Goal: Task Accomplishment & Management: Manage account settings

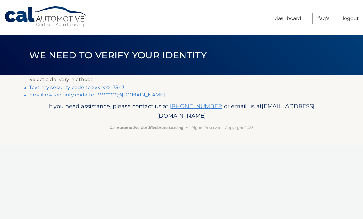
click at [66, 90] on link "Text my security code to xxx-xxx-7543" at bounding box center [76, 88] width 95 height 6
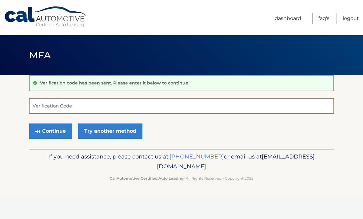
click at [51, 107] on input "Verification Code" at bounding box center [181, 105] width 304 height 15
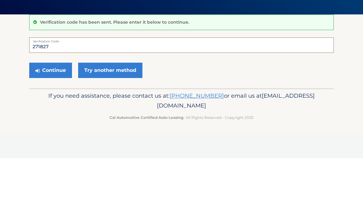
type input "271827"
click at [49, 124] on button "Continue" at bounding box center [50, 131] width 43 height 15
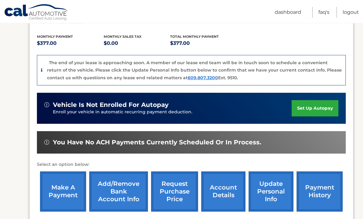
scroll to position [134, 0]
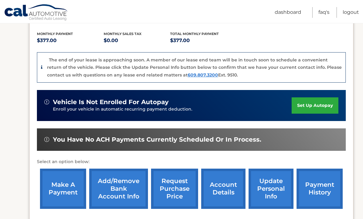
click at [54, 178] on link "make a payment" at bounding box center [63, 189] width 46 height 40
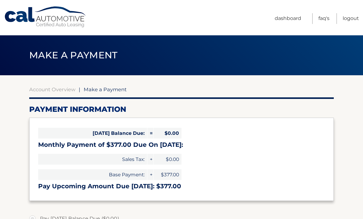
select select "N2I3ZDM1ZTktNjZiOS00NDA4LTg3MmItOTZmMDJiNzZiYzM1"
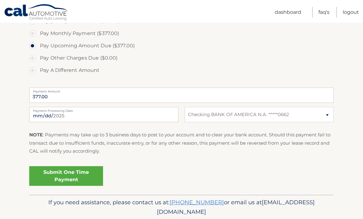
scroll to position [199, 0]
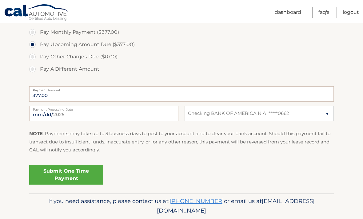
click at [64, 178] on link "Submit One Time Payment" at bounding box center [66, 175] width 74 height 20
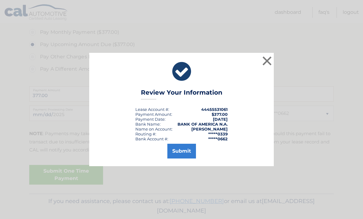
click at [178, 159] on button "Submit" at bounding box center [181, 151] width 29 height 15
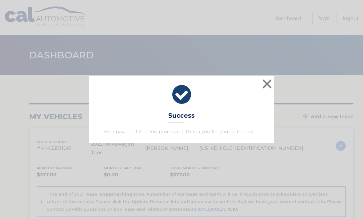
click at [265, 83] on button "×" at bounding box center [267, 84] width 12 height 12
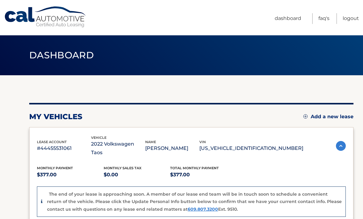
click at [351, 20] on link "Logout" at bounding box center [351, 18] width 16 height 11
